Goal: Information Seeking & Learning: Learn about a topic

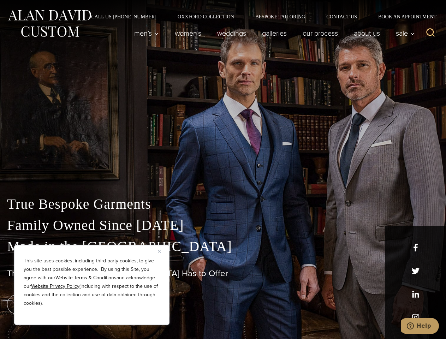
click at [223, 170] on div "True Bespoke Garments Family Owned Since [DATE] Made in [GEOGRAPHIC_DATA] The B…" at bounding box center [223, 248] width 446 height 181
click at [162, 255] on button "Close" at bounding box center [162, 251] width 8 height 8
click at [92, 315] on div "True Bespoke Garments Family Owned Since [DATE] Made in [GEOGRAPHIC_DATA] The B…" at bounding box center [223, 267] width 446 height 146
click at [431, 33] on icon "Search" at bounding box center [431, 33] width 10 height 10
click at [414, 326] on icon "Help" at bounding box center [410, 326] width 7 height 7
